Goal: Use online tool/utility: Utilize a website feature to perform a specific function

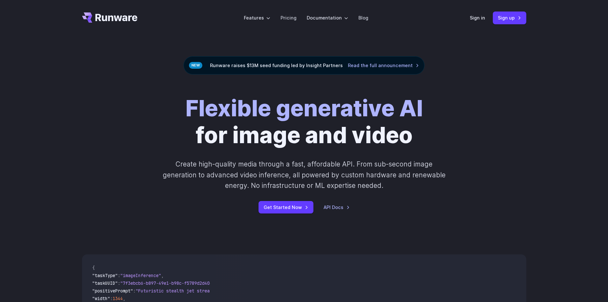
click at [481, 13] on div "Sign in Sign up" at bounding box center [498, 17] width 57 height 12
click at [478, 22] on div "Sign in Sign up" at bounding box center [498, 17] width 57 height 12
click at [480, 20] on link "Sign in" at bounding box center [477, 17] width 15 height 7
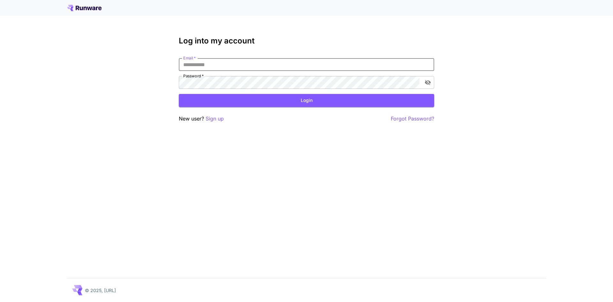
click at [276, 60] on input "Email   *" at bounding box center [306, 64] width 255 height 13
type input "**********"
click button "Login" at bounding box center [306, 100] width 255 height 13
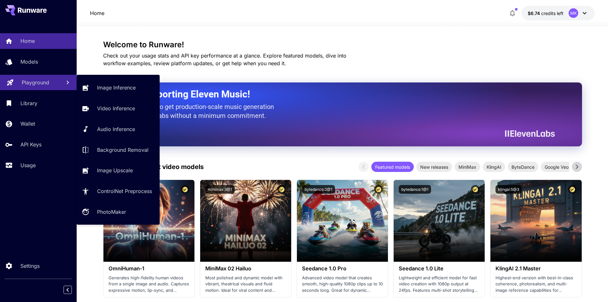
click at [53, 83] on div "Playground" at bounding box center [39, 83] width 34 height 8
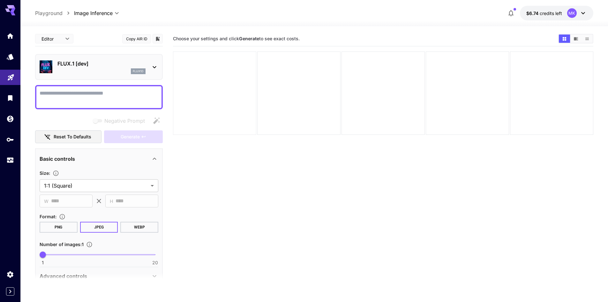
click at [254, 84] on div at bounding box center [214, 92] width 83 height 83
click at [151, 64] on icon at bounding box center [155, 67] width 8 height 8
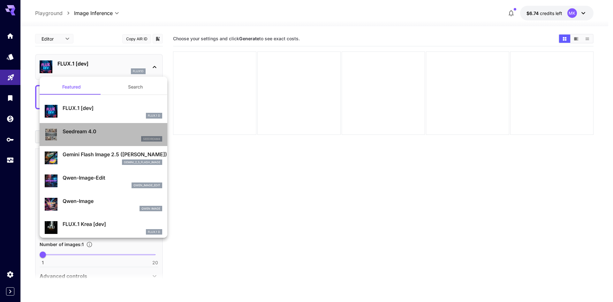
click at [141, 130] on p "Seedream 4.0" at bounding box center [113, 131] width 100 height 8
type input "**********"
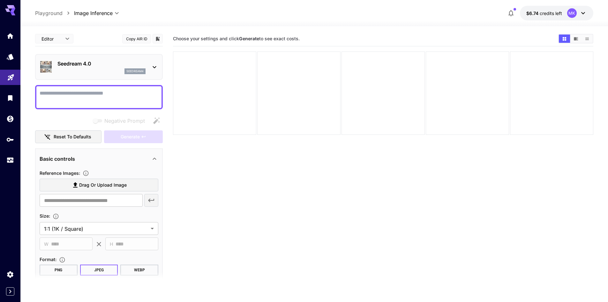
click at [269, 155] on section "Choose your settings and click Generate to see exact costs." at bounding box center [383, 182] width 421 height 302
click at [140, 95] on textarea "Negative Prompt" at bounding box center [99, 96] width 119 height 15
click at [119, 179] on label "Drag or upload image" at bounding box center [99, 184] width 119 height 13
click at [0, 0] on input "Drag or upload image" at bounding box center [0, 0] width 0 height 0
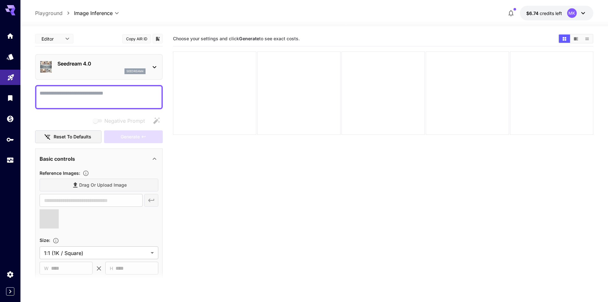
type input "**********"
click at [87, 248] on body "**********" at bounding box center [304, 176] width 608 height 352
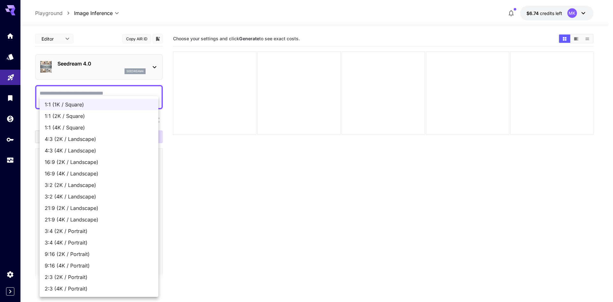
click at [91, 252] on span "9:16 (2K / Portrait)" at bounding box center [99, 254] width 109 height 8
type input "**********"
type input "****"
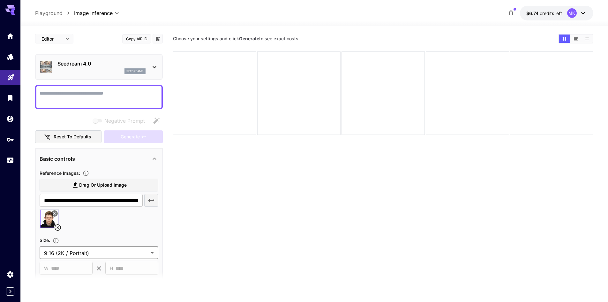
click at [92, 93] on textarea "Negative Prompt" at bounding box center [99, 96] width 119 height 15
drag, startPoint x: 56, startPoint y: 92, endPoint x: 34, endPoint y: 95, distance: 22.8
click at [34, 95] on section "**********" at bounding box center [314, 189] width 588 height 326
click at [128, 101] on textarea "**********" at bounding box center [99, 96] width 119 height 15
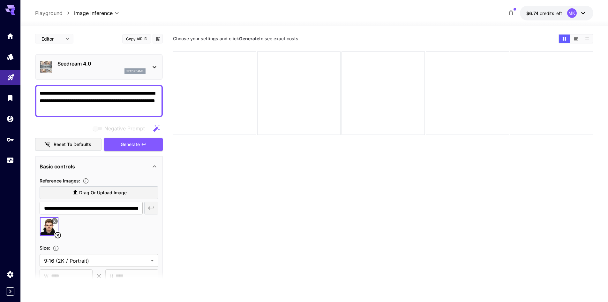
click at [141, 100] on textarea "**********" at bounding box center [99, 100] width 119 height 23
click at [125, 107] on textarea "**********" at bounding box center [99, 100] width 119 height 23
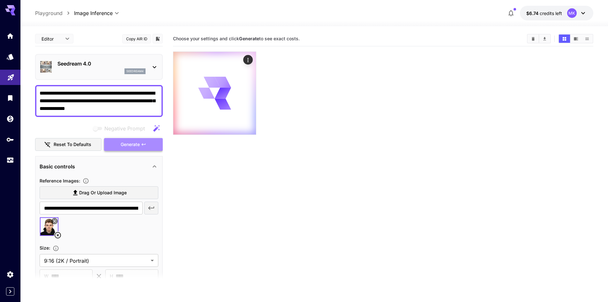
click at [144, 141] on button "Generate" at bounding box center [133, 144] width 59 height 13
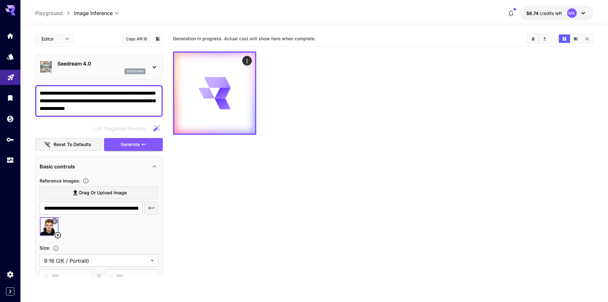
drag, startPoint x: 227, startPoint y: 157, endPoint x: 229, endPoint y: 162, distance: 6.0
click at [226, 157] on section "Generation in progress. Actual cost will show here when complete." at bounding box center [383, 182] width 421 height 302
drag, startPoint x: 460, startPoint y: 211, endPoint x: 367, endPoint y: 218, distance: 93.8
drag, startPoint x: 367, startPoint y: 218, endPoint x: 288, endPoint y: 228, distance: 79.4
drag, startPoint x: 288, startPoint y: 228, endPoint x: 312, endPoint y: 228, distance: 24.3
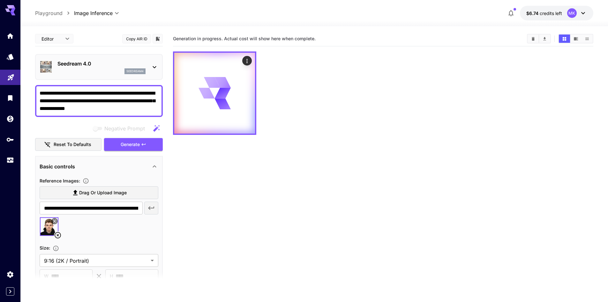
click at [248, 230] on section "Generation in progress. Actual cost will show here when complete." at bounding box center [383, 182] width 421 height 302
drag, startPoint x: 484, startPoint y: 226, endPoint x: 452, endPoint y: 230, distance: 31.8
drag, startPoint x: 452, startPoint y: 230, endPoint x: 384, endPoint y: 240, distance: 69.1
drag, startPoint x: 384, startPoint y: 240, endPoint x: 346, endPoint y: 241, distance: 38.0
click at [346, 241] on section "Generation in progress. Actual cost will show here when complete." at bounding box center [383, 182] width 421 height 302
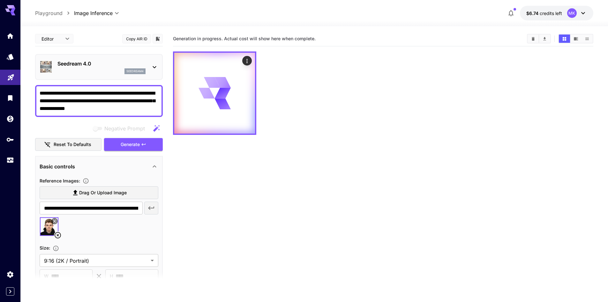
click at [337, 205] on section "Generation in progress. Actual cost will show here when complete." at bounding box center [383, 182] width 421 height 302
drag, startPoint x: 470, startPoint y: 234, endPoint x: 421, endPoint y: 247, distance: 51.0
drag, startPoint x: 421, startPoint y: 247, endPoint x: 385, endPoint y: 247, distance: 35.8
drag, startPoint x: 385, startPoint y: 247, endPoint x: 335, endPoint y: 247, distance: 50.1
drag, startPoint x: 335, startPoint y: 247, endPoint x: 299, endPoint y: 246, distance: 35.4
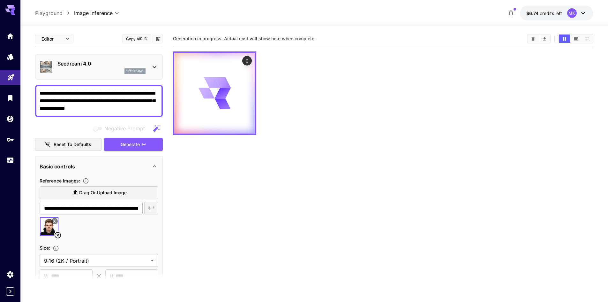
click at [299, 246] on section "Generation in progress. Actual cost will show here when complete." at bounding box center [383, 182] width 421 height 302
click at [245, 59] on icon "Actions" at bounding box center [247, 61] width 6 height 6
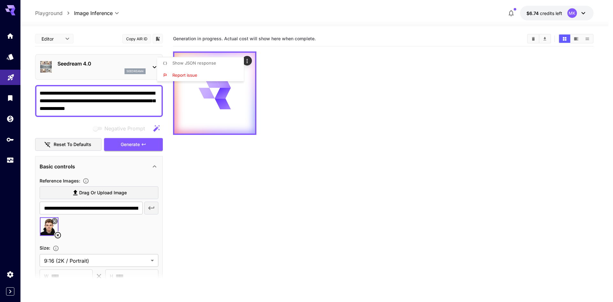
click at [342, 61] on div at bounding box center [306, 151] width 613 height 302
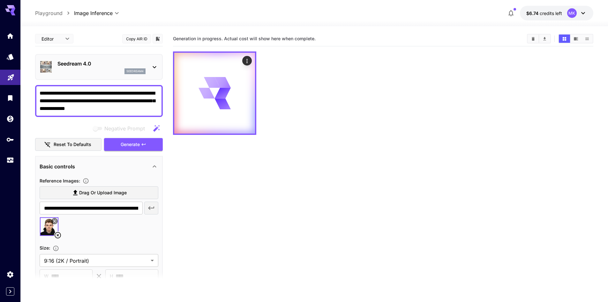
click at [352, 111] on div at bounding box center [383, 92] width 421 height 83
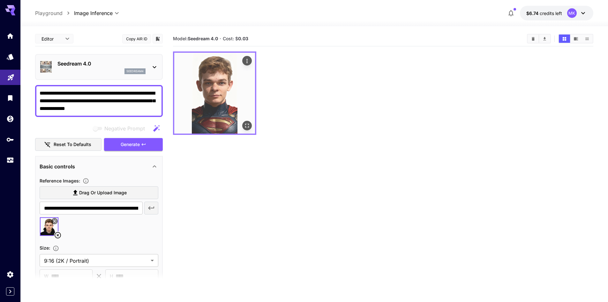
click at [237, 100] on img at bounding box center [214, 93] width 81 height 81
click at [250, 62] on button "Actions" at bounding box center [247, 61] width 10 height 10
click at [248, 61] on icon "Actions" at bounding box center [247, 61] width 6 height 6
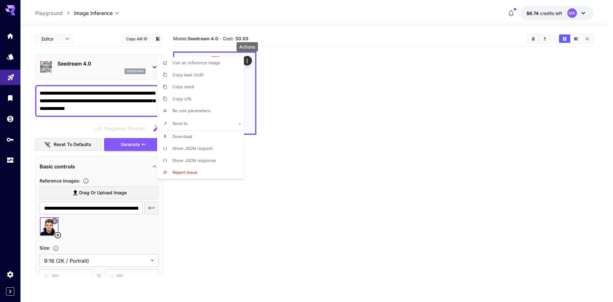
drag, startPoint x: 407, startPoint y: 108, endPoint x: 420, endPoint y: 104, distance: 13.3
click at [407, 108] on div at bounding box center [306, 151] width 613 height 302
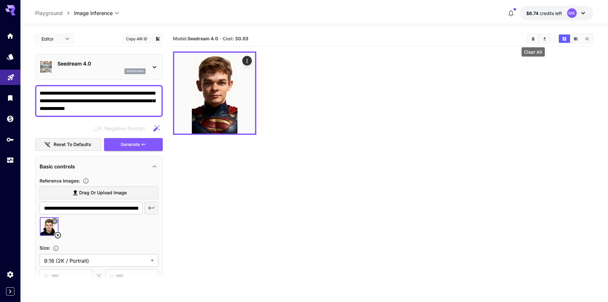
click at [529, 41] on button "Clear All" at bounding box center [533, 38] width 11 height 8
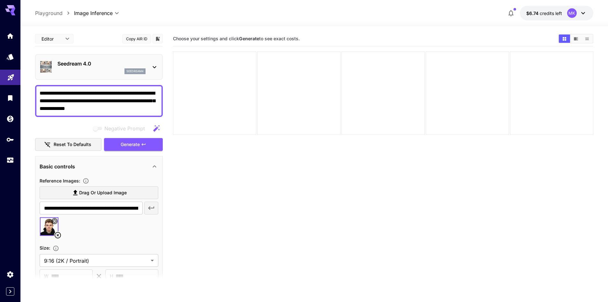
click at [127, 107] on textarea "**********" at bounding box center [99, 100] width 119 height 23
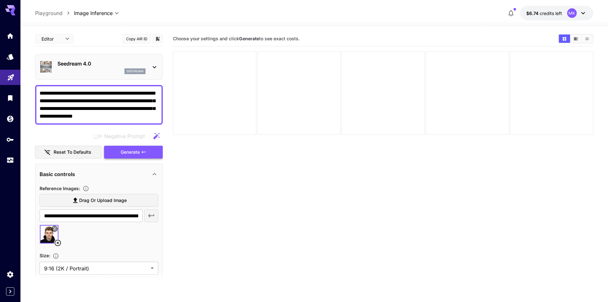
type textarea "**********"
click at [138, 152] on span "Generate" at bounding box center [130, 152] width 19 height 8
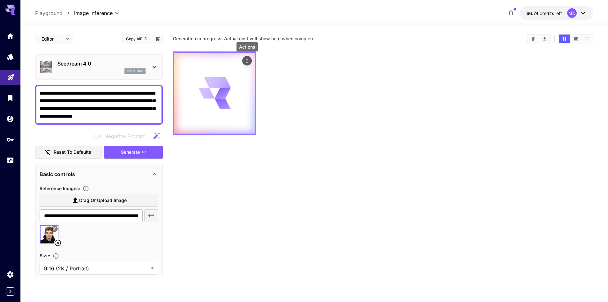
click at [246, 60] on icon "Actions" at bounding box center [247, 61] width 6 height 6
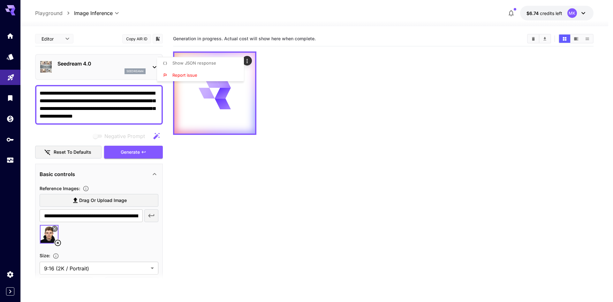
click at [288, 38] on div at bounding box center [306, 151] width 613 height 302
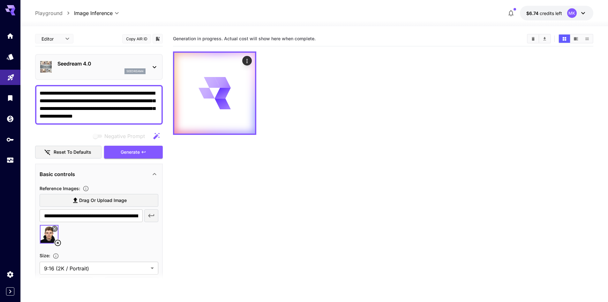
click at [291, 63] on div at bounding box center [383, 92] width 421 height 83
drag, startPoint x: 386, startPoint y: 118, endPoint x: 368, endPoint y: 102, distance: 24.0
click at [329, 103] on div at bounding box center [383, 92] width 421 height 83
drag, startPoint x: 445, startPoint y: 93, endPoint x: 371, endPoint y: 86, distance: 74.7
drag, startPoint x: 371, startPoint y: 86, endPoint x: 365, endPoint y: 85, distance: 5.8
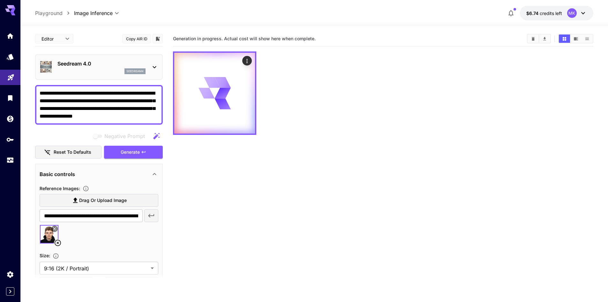
drag, startPoint x: 365, startPoint y: 85, endPoint x: 311, endPoint y: 61, distance: 58.9
click at [333, 76] on div at bounding box center [383, 92] width 421 height 83
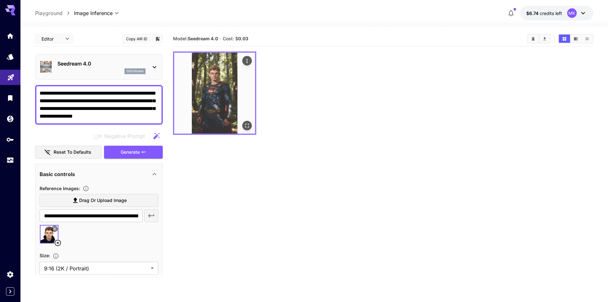
click at [222, 70] on img at bounding box center [214, 93] width 81 height 81
click at [246, 126] on icon "Open in fullscreen" at bounding box center [247, 126] width 4 height 4
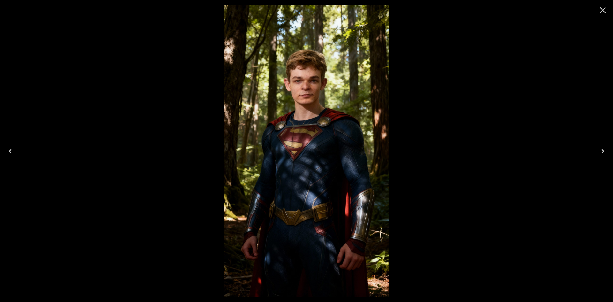
click at [601, 12] on icon "Close" at bounding box center [603, 10] width 6 height 6
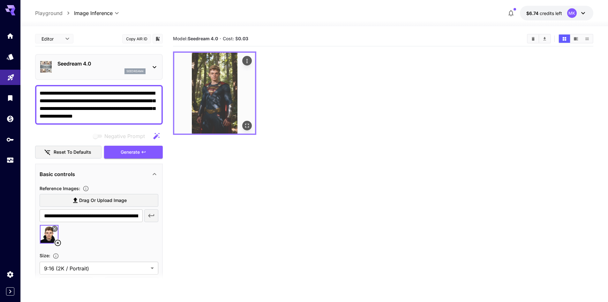
click at [246, 62] on icon "Actions" at bounding box center [247, 61] width 6 height 6
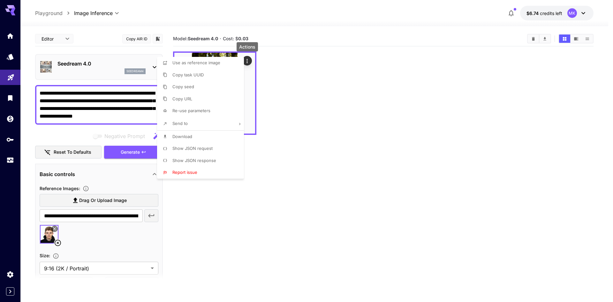
click at [210, 136] on li "Download" at bounding box center [202, 137] width 91 height 12
